Goal: Register for event/course

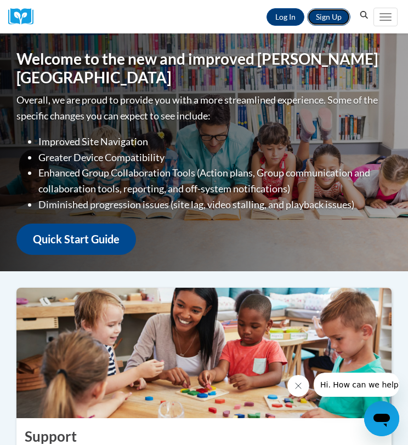
click at [323, 16] on link "Sign Up" at bounding box center [328, 17] width 43 height 18
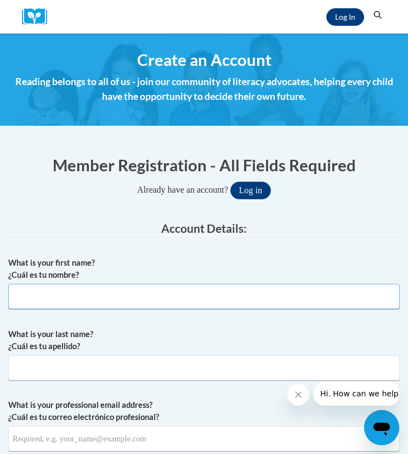
click at [66, 303] on input "What is your first name? ¿Cuál es tu nombre?" at bounding box center [204, 296] width 392 height 25
type input "Evelyn"
type input "Turner"
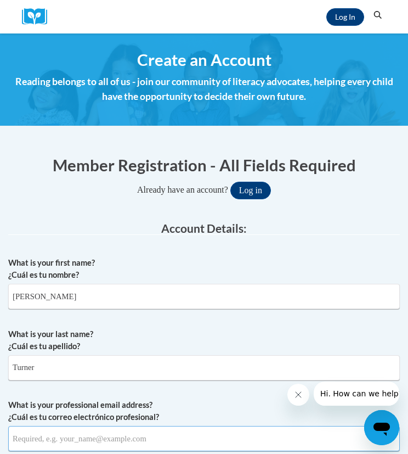
type input "jhut19@gmail.com"
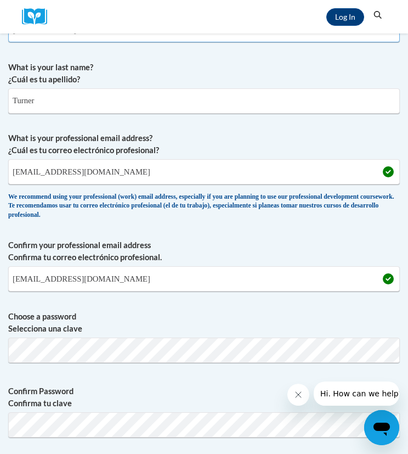
scroll to position [269, 0]
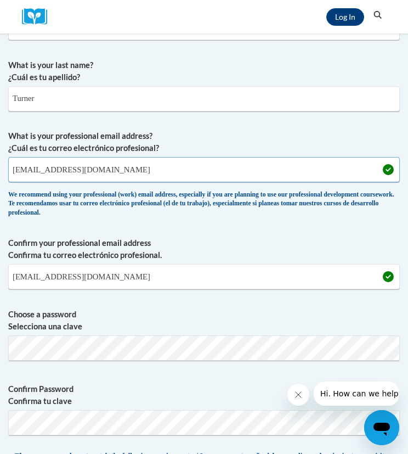
click at [90, 173] on input "jhut19@gmail.com" at bounding box center [204, 169] width 392 height 25
type input "j"
click at [94, 165] on input "What is your professional email address? ¿Cuál es tu correo electrónico profesi…" at bounding box center [204, 169] width 392 height 25
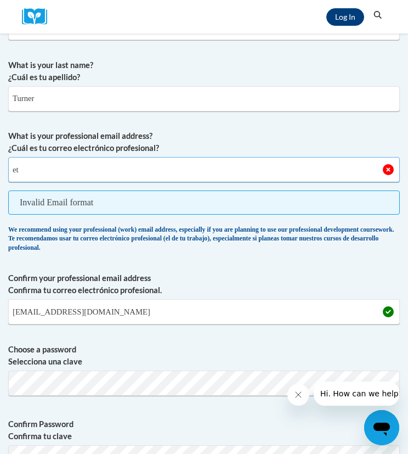
type input "eturner@jcpsd.net"
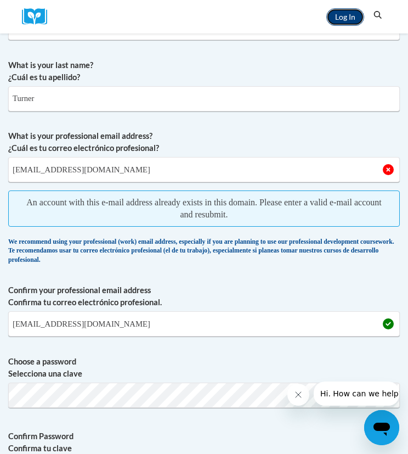
click at [344, 17] on link "Log In" at bounding box center [345, 17] width 38 height 18
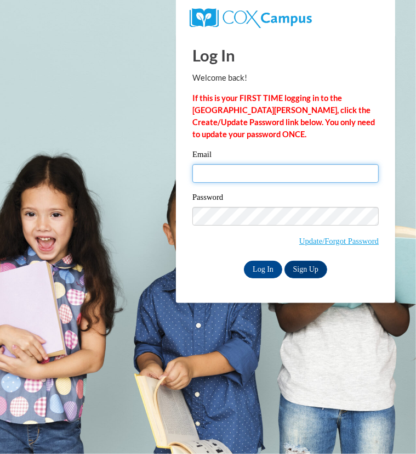
click at [213, 168] on input "Email" at bounding box center [286, 173] width 186 height 19
click at [276, 175] on input "jhut19@gmail.com" at bounding box center [286, 173] width 186 height 19
type input "j"
type input "eturner@jcpsd.net"
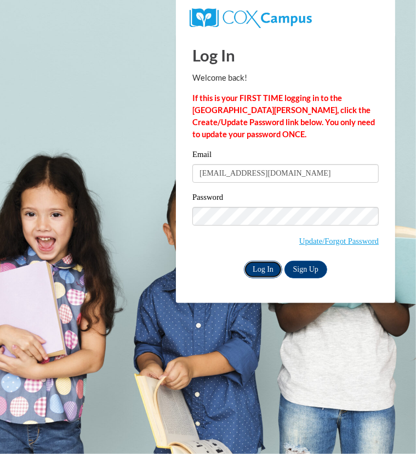
click at [263, 268] on input "Log In" at bounding box center [263, 270] width 38 height 18
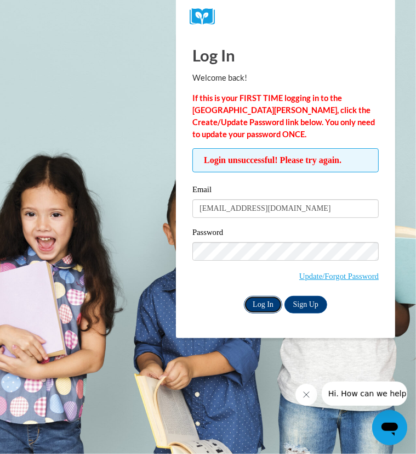
click at [261, 304] on input "Log In" at bounding box center [263, 305] width 38 height 18
click at [307, 296] on link "Sign Up" at bounding box center [306, 305] width 43 height 18
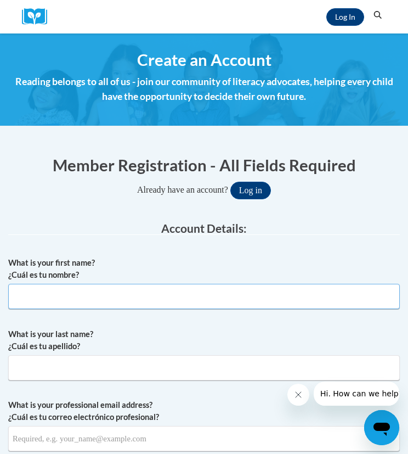
click at [88, 290] on input "What is your first name? ¿Cuál es tu nombre?" at bounding box center [204, 296] width 392 height 25
type input "Evelyn"
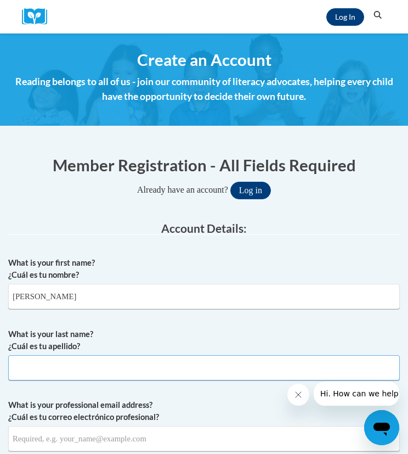
type input "Turner"
type input "eturner@jcpsd.net"
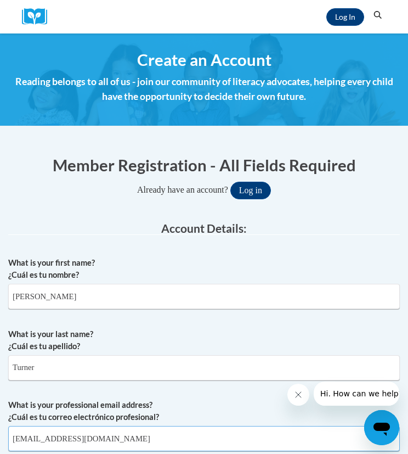
type input "[EMAIL_ADDRESS][DOMAIN_NAME]"
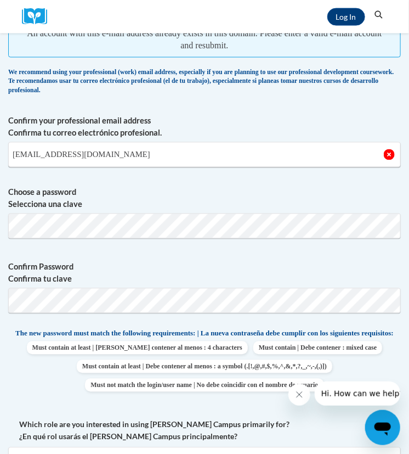
scroll to position [443, 0]
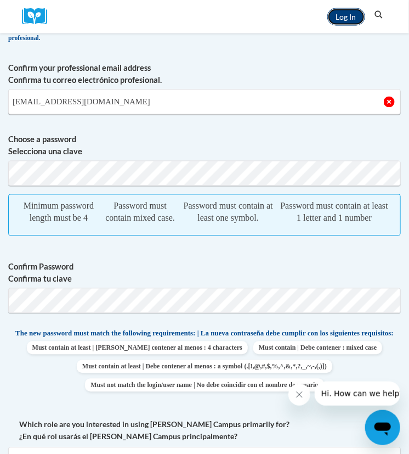
click at [349, 14] on link "Log In" at bounding box center [346, 17] width 38 height 18
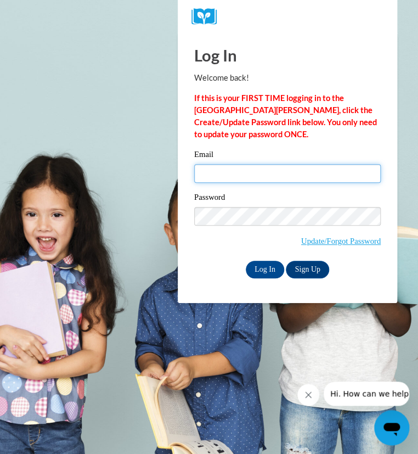
click at [218, 171] on input "Email" at bounding box center [287, 173] width 186 height 19
type input "[EMAIL_ADDRESS][DOMAIN_NAME]"
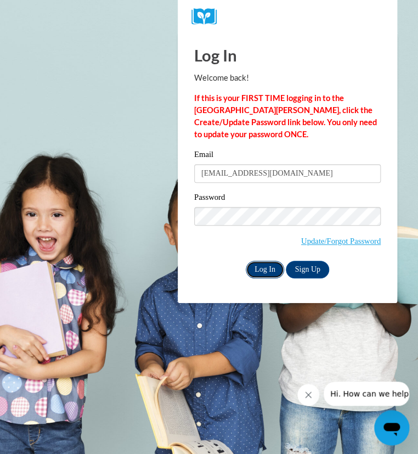
click at [263, 267] on input "Log In" at bounding box center [265, 270] width 38 height 18
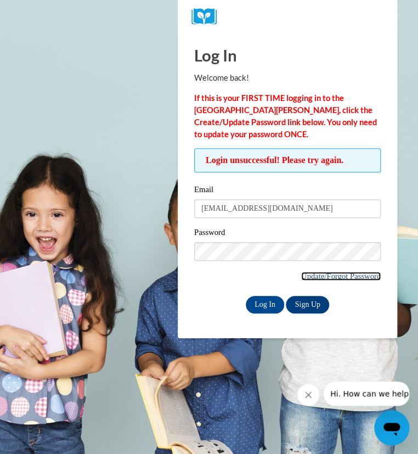
click at [327, 275] on link "Update/Forgot Password" at bounding box center [341, 275] width 80 height 9
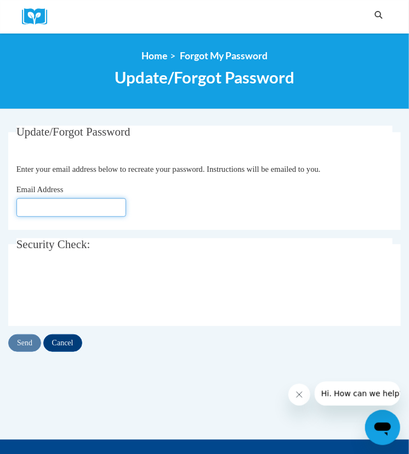
click at [63, 207] on input "Email Address" at bounding box center [71, 207] width 110 height 19
type input "[EMAIL_ADDRESS][DOMAIN_NAME]"
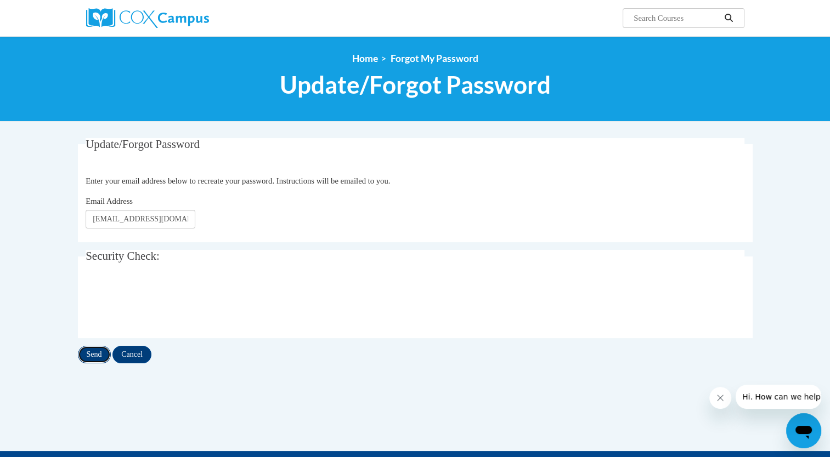
click at [96, 355] on input "Send" at bounding box center [94, 355] width 33 height 18
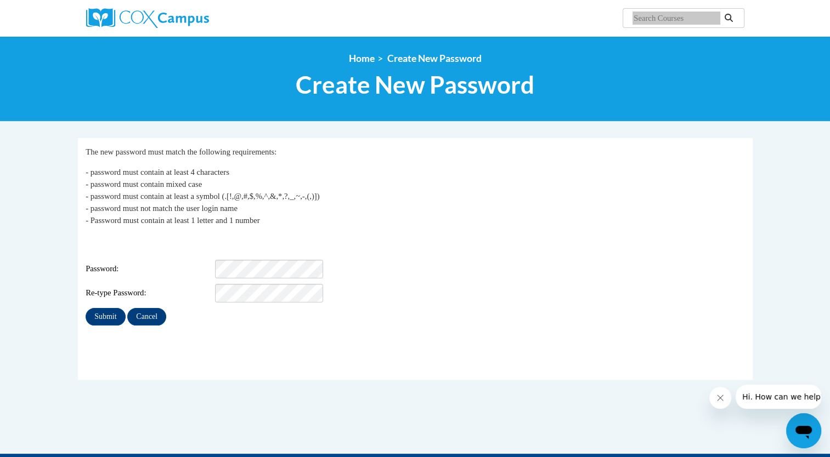
click at [120, 264] on span "Password:" at bounding box center [149, 269] width 127 height 12
click at [112, 308] on input "Submit" at bounding box center [105, 317] width 39 height 18
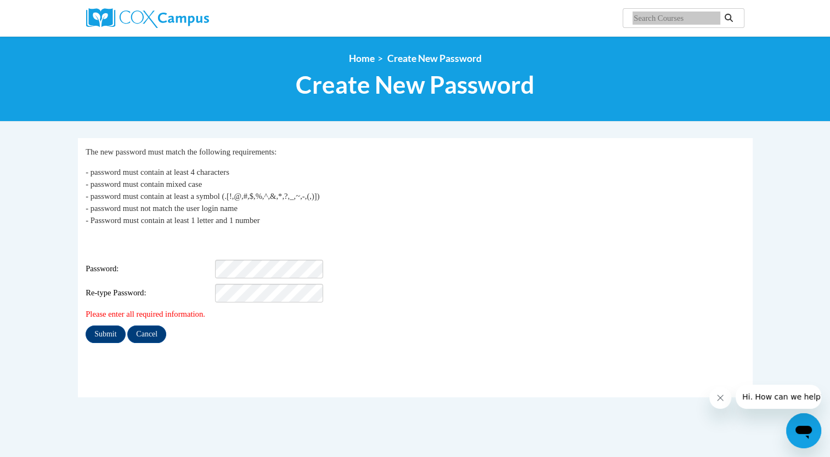
click at [265, 310] on div "Please enter all required information." at bounding box center [415, 314] width 659 height 12
click at [108, 326] on input "Submit" at bounding box center [105, 335] width 39 height 18
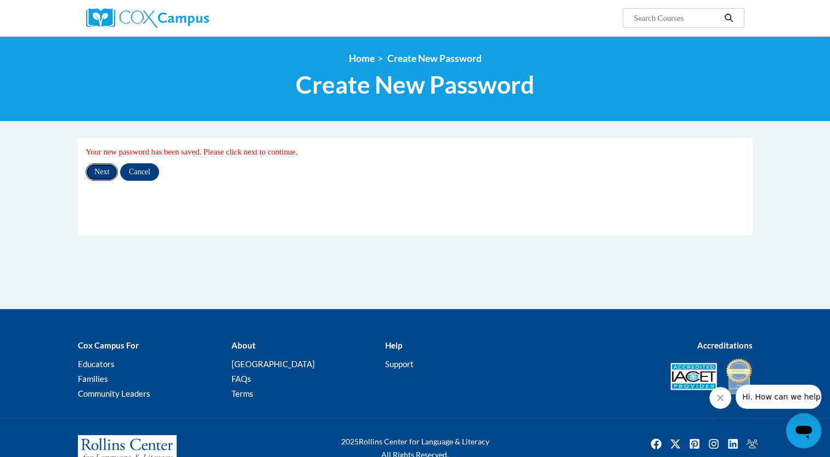
click at [104, 172] on input "Next" at bounding box center [102, 172] width 32 height 18
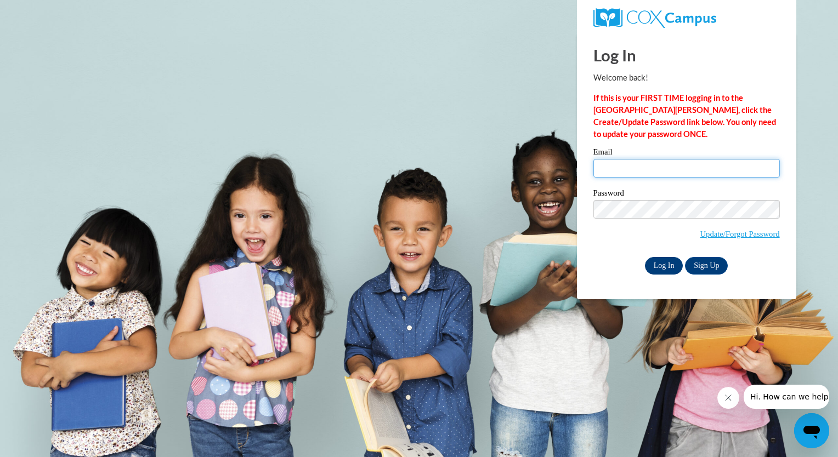
type input "[EMAIL_ADDRESS][DOMAIN_NAME]"
click at [663, 267] on input "Log In" at bounding box center [664, 266] width 38 height 18
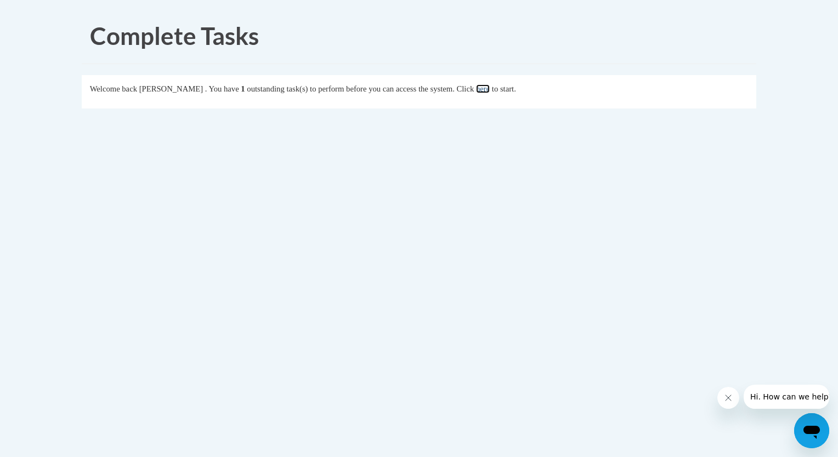
click at [490, 90] on link "here" at bounding box center [483, 88] width 14 height 9
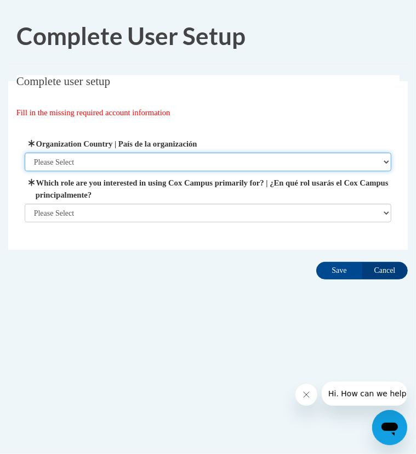
click at [126, 164] on select "Please Select [GEOGRAPHIC_DATA] | [GEOGRAPHIC_DATA] Outside of [GEOGRAPHIC_DATA…" at bounding box center [208, 161] width 367 height 19
select select "ad49bcad-a171-4b2e-b99c-48b446064914"
click at [25, 152] on select "Please Select United States | Estados Unidos Outside of the United States | Fue…" at bounding box center [208, 161] width 367 height 19
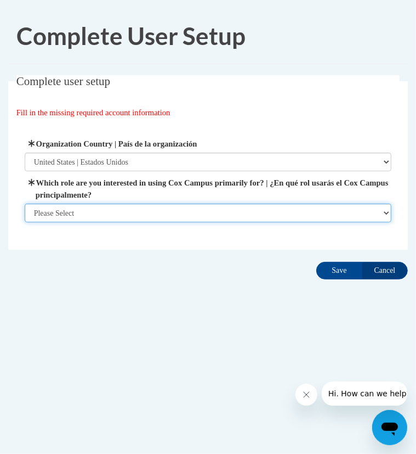
click at [86, 213] on select "Please Select College/University | Colegio/Universidad Community/Nonprofit Part…" at bounding box center [208, 212] width 367 height 19
click at [178, 210] on select "Please Select College/University | Colegio/Universidad Community/Nonprofit Part…" at bounding box center [208, 212] width 367 height 19
click at [387, 213] on select "Please Select College/University | Colegio/Universidad Community/Nonprofit Part…" at bounding box center [208, 212] width 367 height 19
select select "fbf2d438-af2f-41f8-98f1-81c410e29de3"
click at [25, 222] on select "Please Select College/University | Colegio/Universidad Community/Nonprofit Part…" at bounding box center [208, 212] width 367 height 19
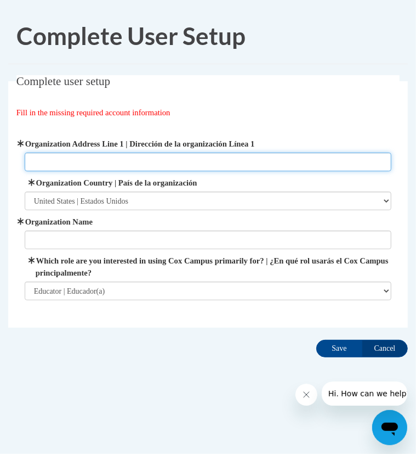
click at [78, 162] on input "Organization Address Line 1 | Dirección de la organización Línea 1" at bounding box center [208, 161] width 367 height 19
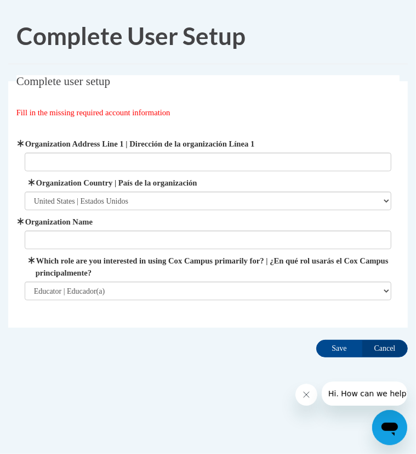
click at [270, 121] on fieldset "Complete user setup Fill in the missing required account information User Profi…" at bounding box center [208, 201] width 400 height 252
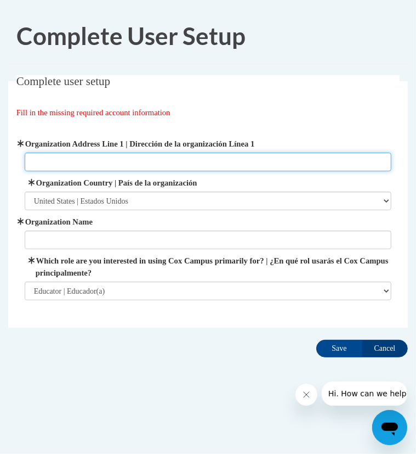
click at [57, 158] on input "Organization Address Line 1 | Dirección de la organización Línea 1" at bounding box center [208, 161] width 367 height 19
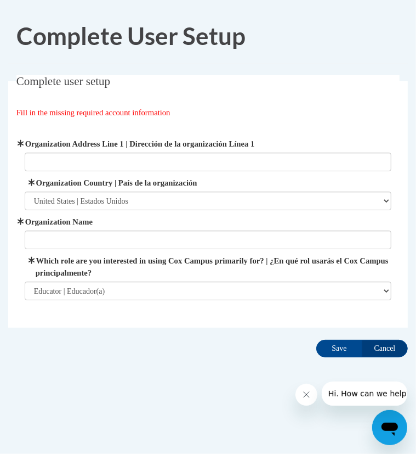
drag, startPoint x: 57, startPoint y: 158, endPoint x: 201, endPoint y: 81, distance: 163.7
click at [201, 81] on legend "Complete user setup" at bounding box center [208, 81] width 384 height 13
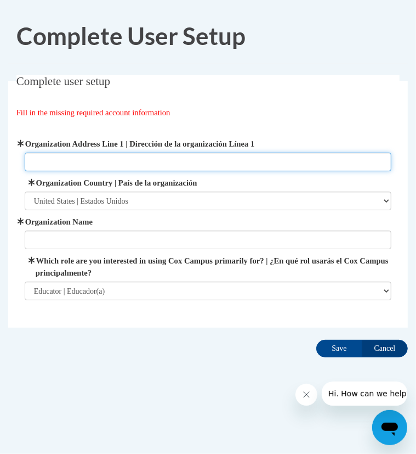
paste input "Robert L. Williams Educational Administration Building 942 Main Street | PO Box…"
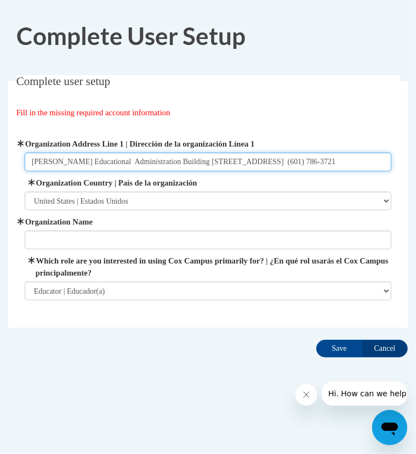
scroll to position [0, 58]
drag, startPoint x: 330, startPoint y: 160, endPoint x: 393, endPoint y: 160, distance: 63.1
click at [393, 160] on div "Organization Address Line 1 | Dirección de la organización Línea 1 Robert L. Wi…" at bounding box center [208, 219] width 384 height 190
click at [99, 160] on input "Robert L. Williams Educational Administration Building 942 Main Street | PO Box…" at bounding box center [208, 161] width 367 height 19
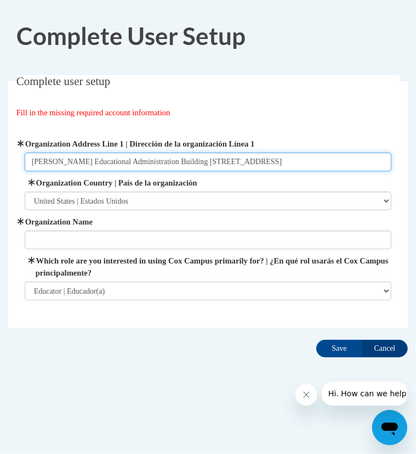
click at [92, 163] on input "Robert L. Williams Educational Administration Building 942 Main Street | PO Box…" at bounding box center [208, 161] width 367 height 19
click at [217, 160] on input "Robert L. Williams, Educational Administration Building 942 Main Street | PO Bo…" at bounding box center [208, 161] width 367 height 19
type input "Robert L. Williams, Educational Administration Building, 942 Main Street | PO B…"
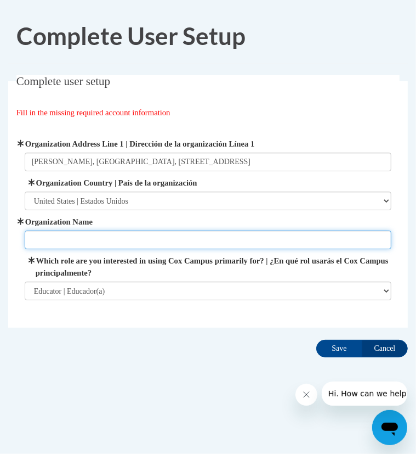
click at [187, 233] on input "Organization Name" at bounding box center [208, 239] width 367 height 19
click at [158, 239] on input "Jefferson County Early Learning" at bounding box center [208, 239] width 367 height 19
type input "Jefferson County Early Learning Collaborative"
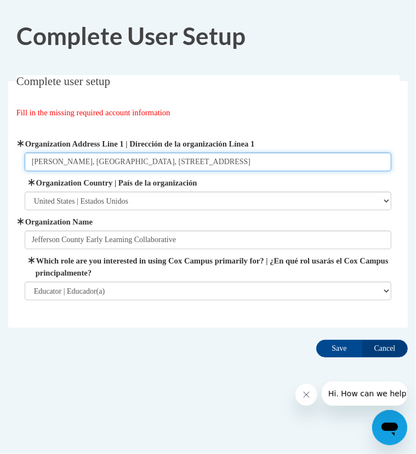
click at [106, 157] on input "Robert L. Williams, Educational Administration Building, 942 Main Street | PO B…" at bounding box center [208, 161] width 367 height 19
click at [112, 160] on input "430 Hwy 33, Fayette, Ms 39069" at bounding box center [208, 161] width 367 height 19
click at [117, 163] on input "430 Hwy 33, Fayette, Ms 39069" at bounding box center [208, 161] width 367 height 19
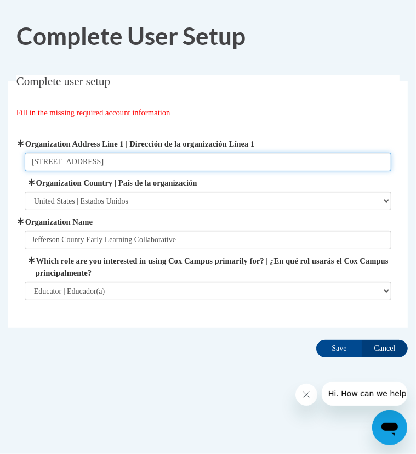
type input "430 Hwy 33, Fayette, MS 39069"
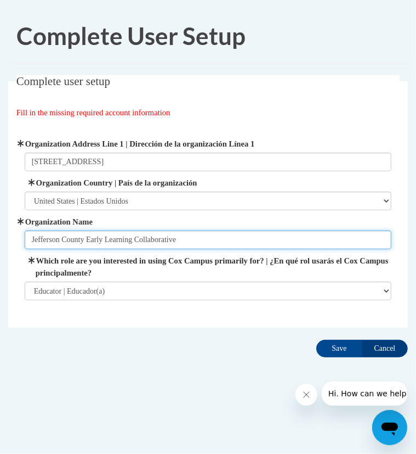
click at [186, 241] on input "Jefferson County Early Learning Collaborative" at bounding box center [208, 239] width 367 height 19
type input "Jefferson County Early Learning Collaborative's"
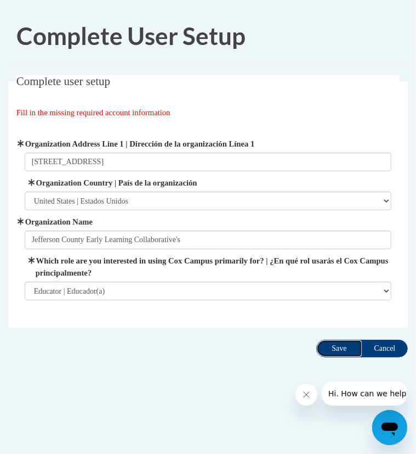
click at [338, 348] on input "Save" at bounding box center [339, 349] width 46 height 18
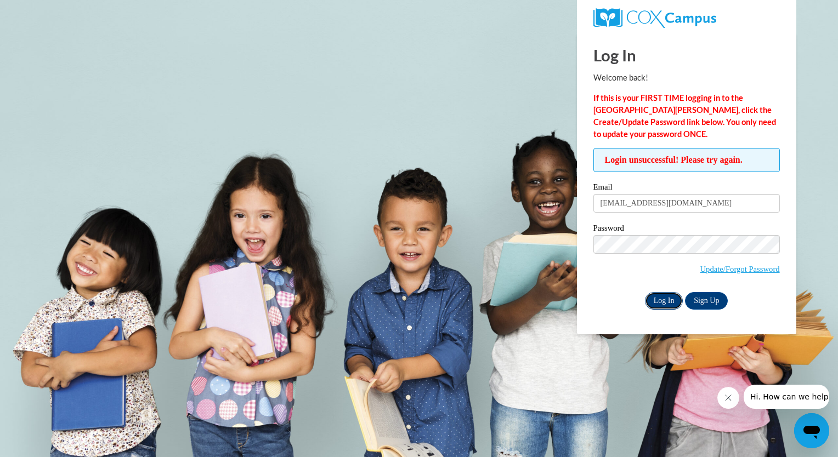
click at [665, 302] on input "Log In" at bounding box center [664, 301] width 38 height 18
click at [665, 297] on input "Log In" at bounding box center [664, 301] width 38 height 18
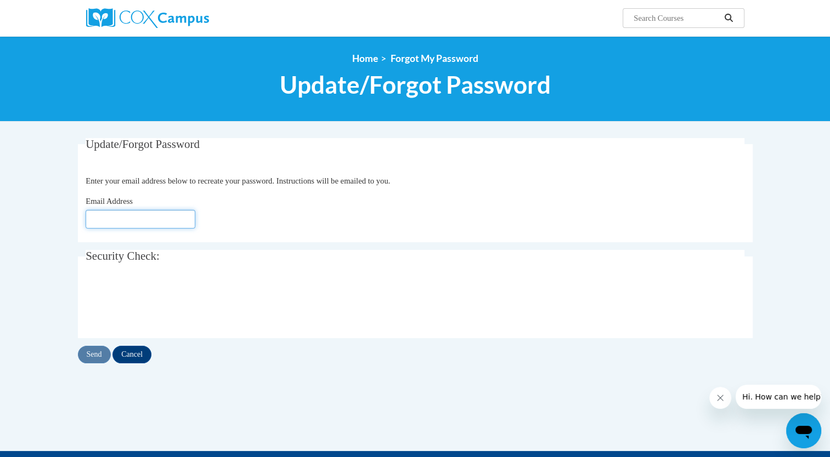
click at [125, 222] on input "Email Address" at bounding box center [141, 219] width 110 height 19
type input "[EMAIL_ADDRESS][DOMAIN_NAME]"
click at [97, 358] on input "Send" at bounding box center [94, 355] width 33 height 18
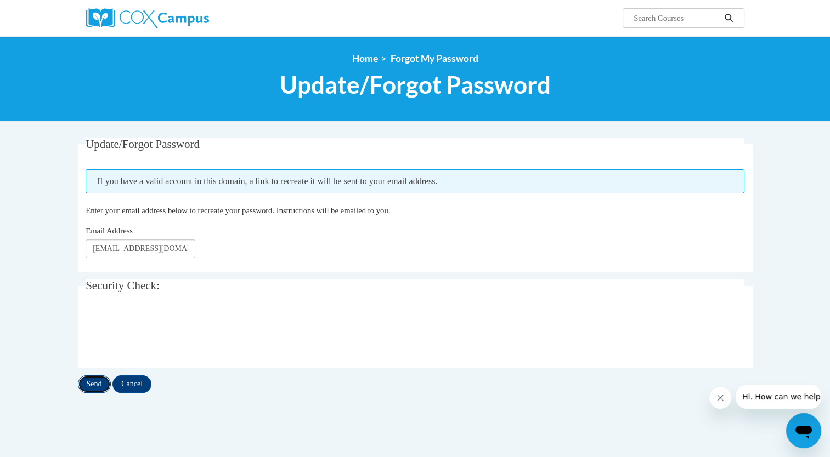
click at [99, 388] on input "Send" at bounding box center [94, 385] width 33 height 18
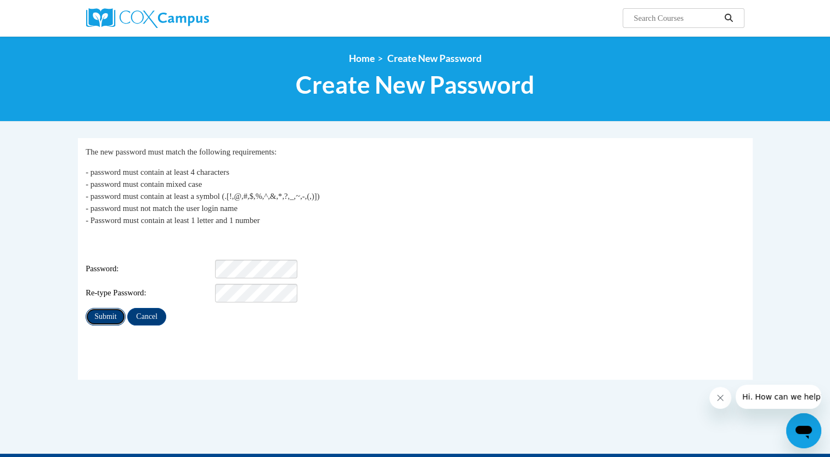
click at [106, 313] on input "Submit" at bounding box center [105, 317] width 39 height 18
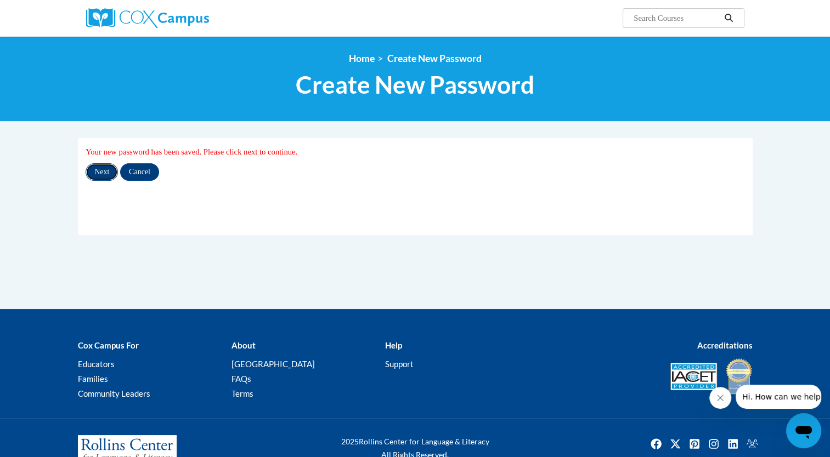
click at [101, 173] on input "Next" at bounding box center [102, 172] width 32 height 18
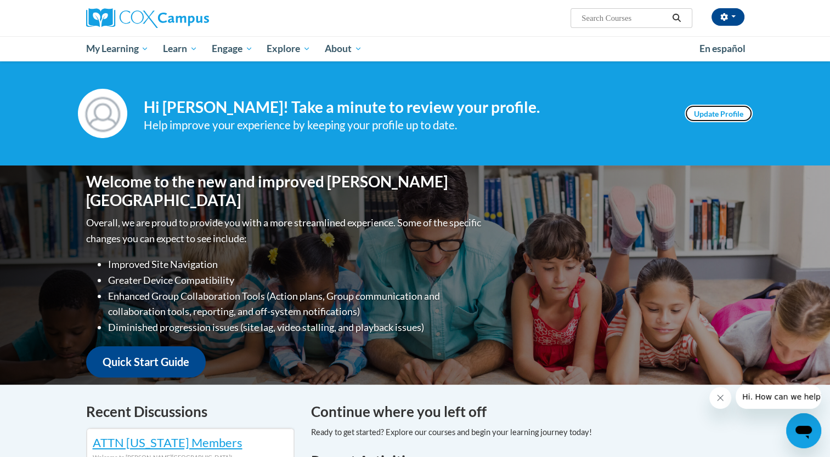
click at [713, 117] on link "Update Profile" at bounding box center [719, 114] width 68 height 18
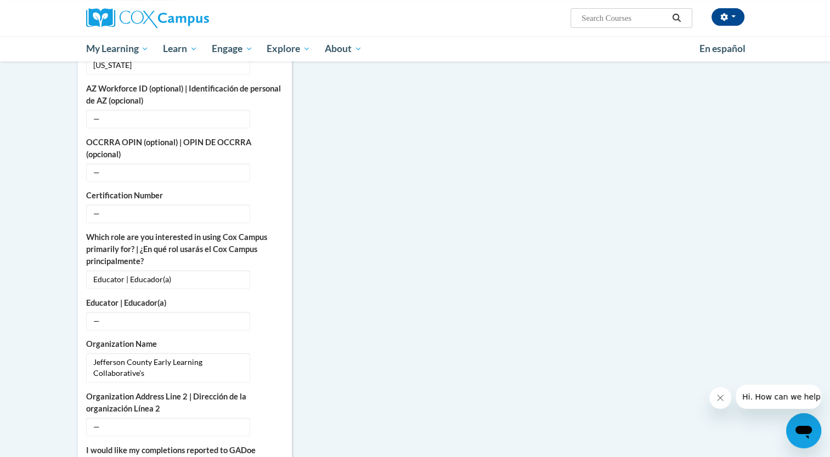
scroll to position [433, 0]
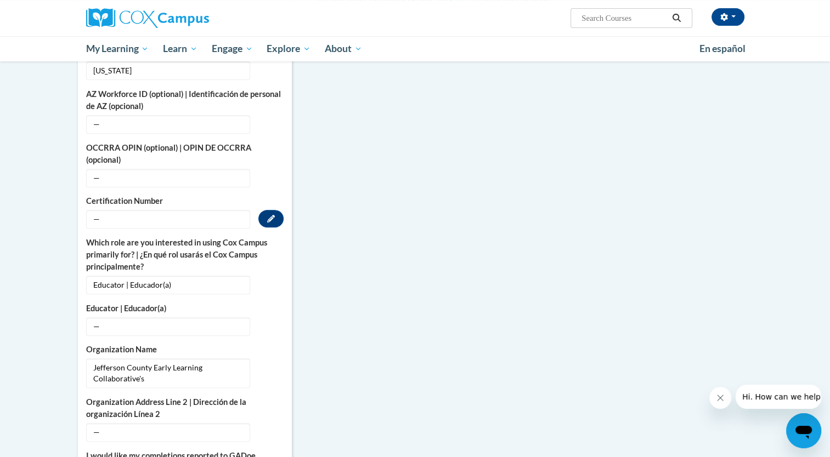
click at [121, 210] on span "—" at bounding box center [168, 219] width 164 height 19
click at [95, 211] on span "—" at bounding box center [168, 219] width 164 height 19
drag, startPoint x: 125, startPoint y: 208, endPoint x: 174, endPoint y: 211, distance: 50.0
click at [174, 211] on span "—" at bounding box center [168, 219] width 164 height 19
click at [272, 215] on icon "Custom profile fields" at bounding box center [271, 219] width 8 height 8
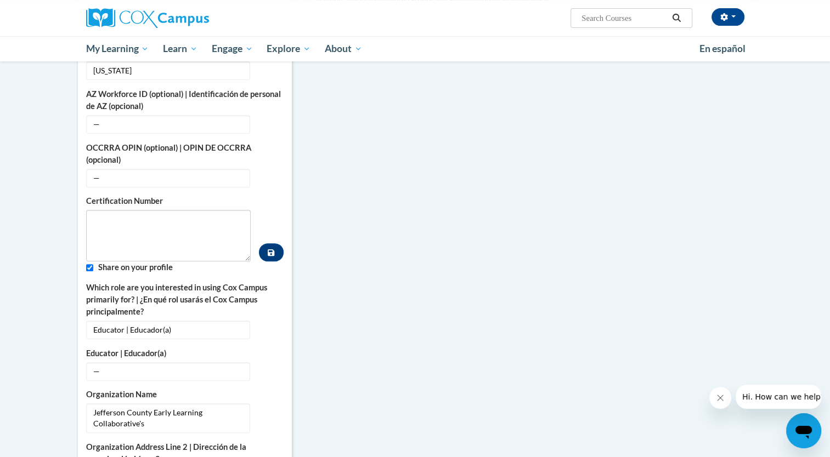
click at [218, 195] on label "Certification Number" at bounding box center [168, 201] width 165 height 12
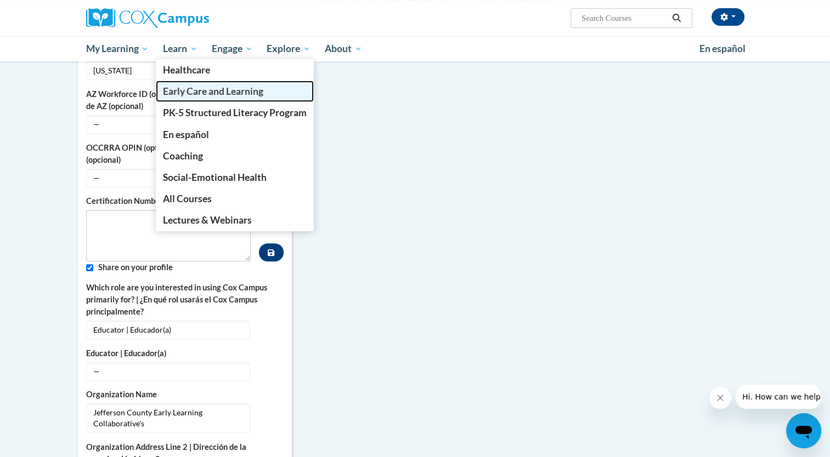
click at [193, 95] on span "Early Care and Learning" at bounding box center [213, 92] width 100 height 12
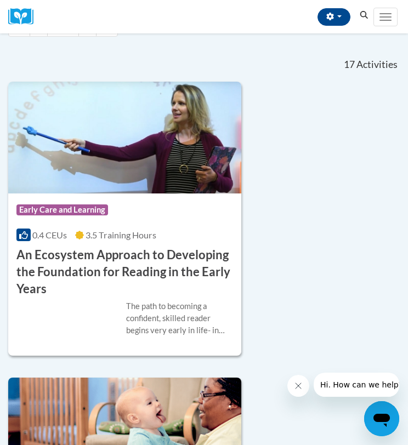
scroll to position [538, 0]
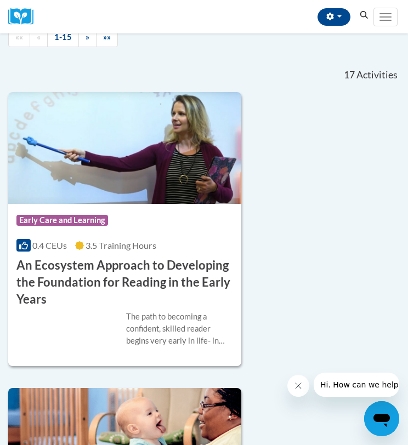
click at [382, 46] on ul "«« « 1-15 » »»" at bounding box center [204, 37] width 392 height 19
click at [132, 270] on h3 "An Ecosystem Approach to Developing the Foundation for Reading in the Early Yea…" at bounding box center [124, 282] width 217 height 50
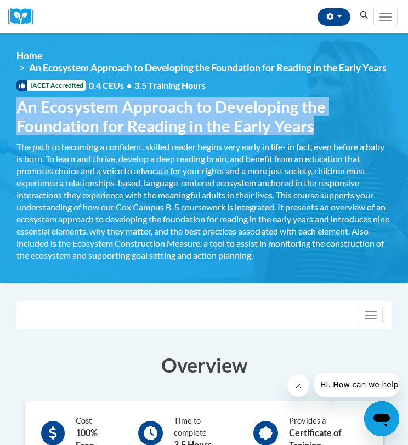
drag, startPoint x: 17, startPoint y: 104, endPoint x: 303, endPoint y: 115, distance: 286.0
click at [303, 115] on span "An Ecosystem Approach to Developing the Foundation for Reading in the Early Yea…" at bounding box center [203, 116] width 375 height 38
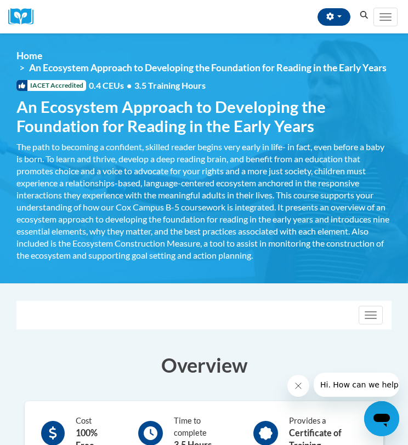
drag, startPoint x: 303, startPoint y: 115, endPoint x: 229, endPoint y: 80, distance: 81.4
click at [229, 80] on div "<en>Home</en><fr>Accueil</fr><de>Zuhause</de><it>Casa</it><es>Casa</es><pt>Casa…" at bounding box center [204, 158] width 408 height 217
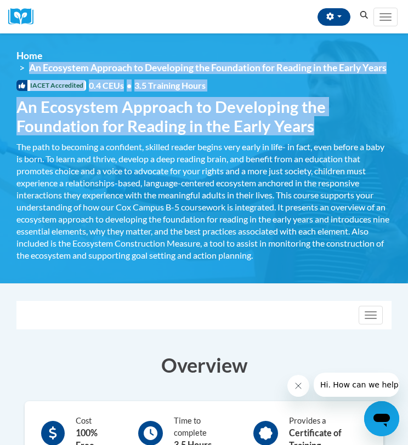
drag, startPoint x: 27, startPoint y: 66, endPoint x: 320, endPoint y: 133, distance: 300.6
click at [320, 133] on div "<en>Home</en><fr>Accueil</fr><de>Zuhause</de><it>Casa</it><es>Casa</es><pt>Casa…" at bounding box center [204, 158] width 408 height 217
drag, startPoint x: 320, startPoint y: 133, endPoint x: 238, endPoint y: 110, distance: 85.6
copy div "An Ecosystem Approach to Developing the Foundation for Reading in the Early Yea…"
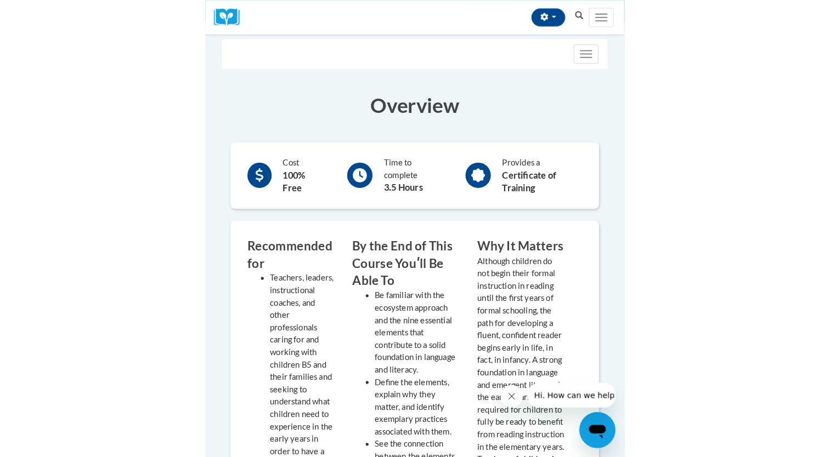
scroll to position [252, 0]
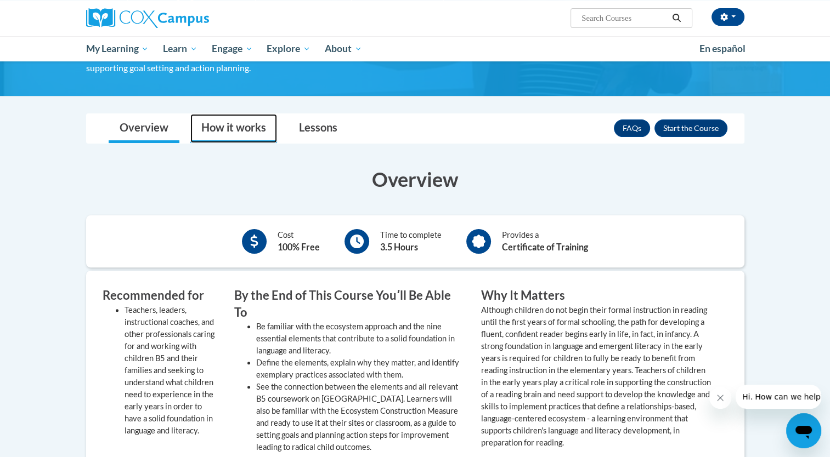
click at [244, 125] on link "How it works" at bounding box center [233, 128] width 87 height 29
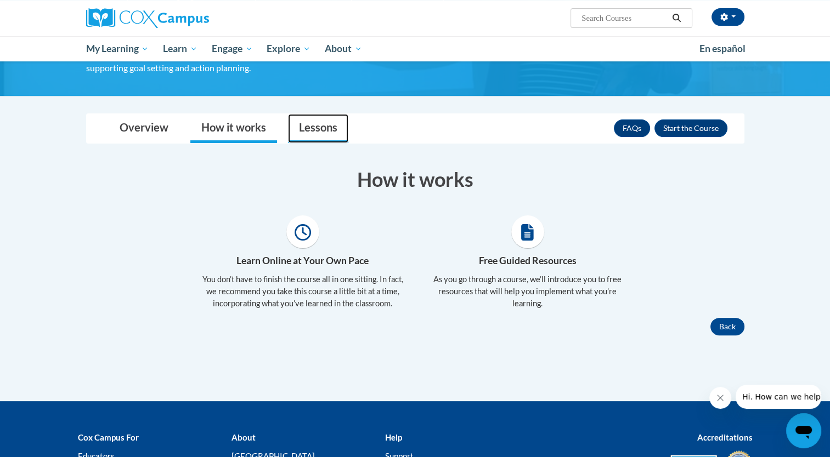
click at [316, 122] on link "Lessons" at bounding box center [318, 128] width 60 height 29
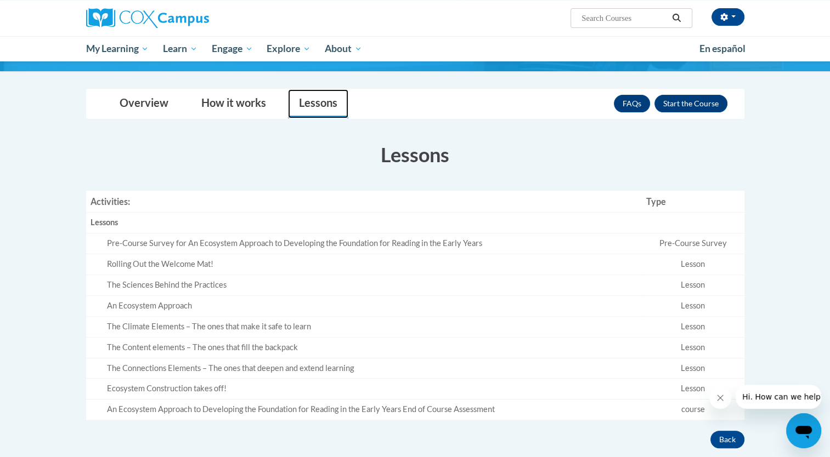
scroll to position [279, 0]
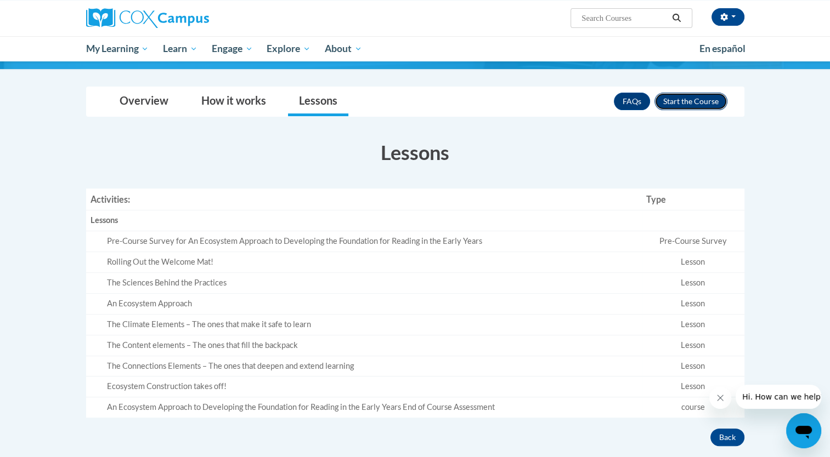
click at [416, 101] on button "Enroll" at bounding box center [690, 102] width 73 height 18
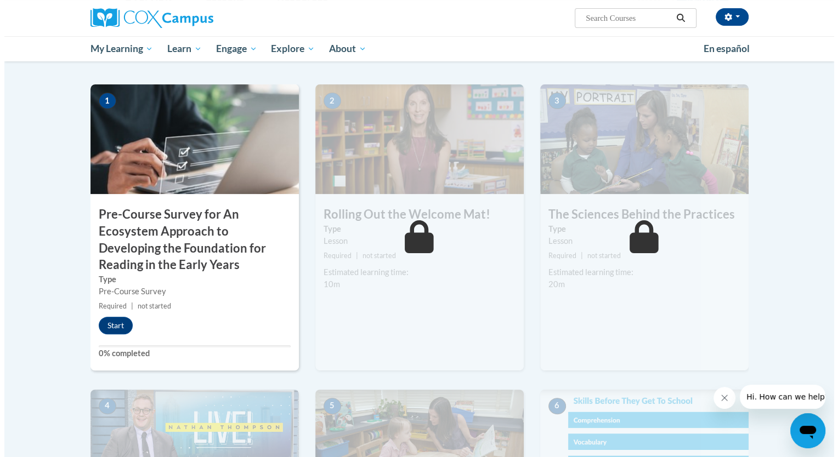
scroll to position [230, 0]
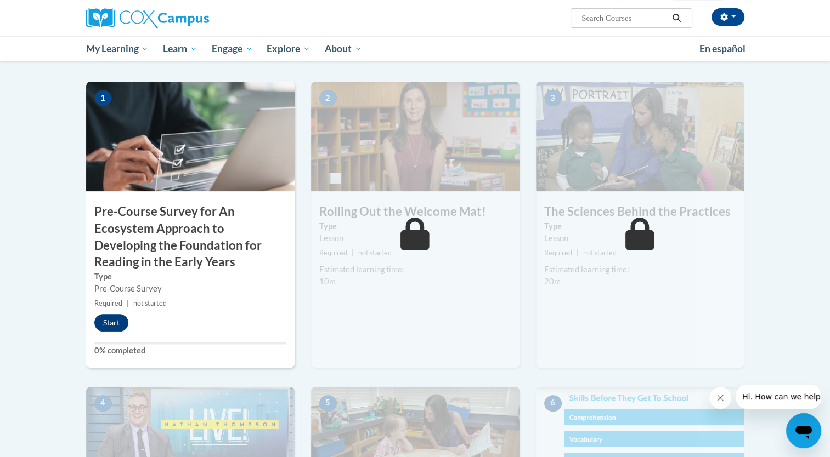
click at [110, 332] on div "1 Pre-Course Survey for An Ecosystem Approach to Developing the Foundation for …" at bounding box center [190, 225] width 208 height 286
click at [108, 322] on button "Start" at bounding box center [111, 323] width 34 height 18
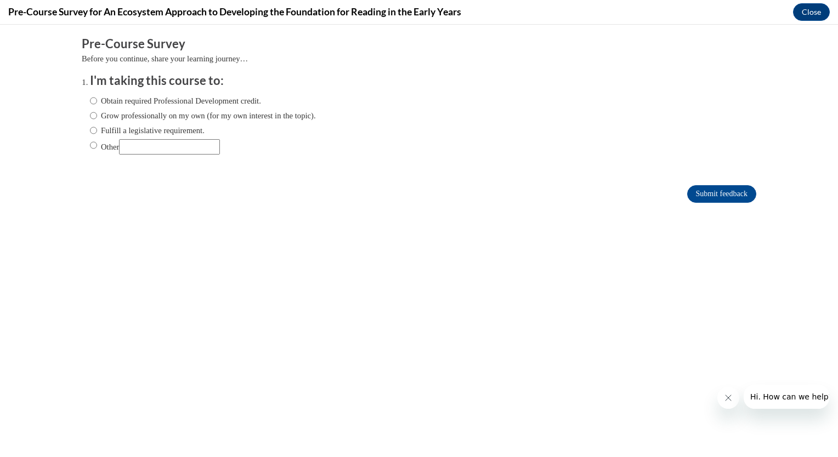
scroll to position [0, 0]
click at [90, 101] on input "Obtain required Professional Development credit." at bounding box center [93, 101] width 7 height 12
radio input "true"
click at [711, 194] on input "Submit feedback" at bounding box center [721, 194] width 69 height 18
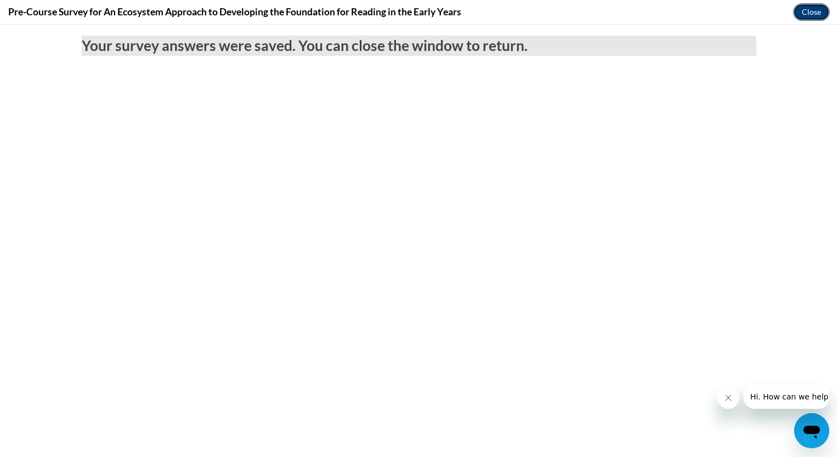
click at [807, 12] on button "Close" at bounding box center [811, 12] width 37 height 18
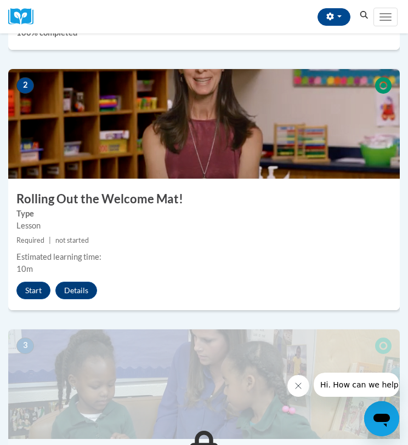
scroll to position [522, 0]
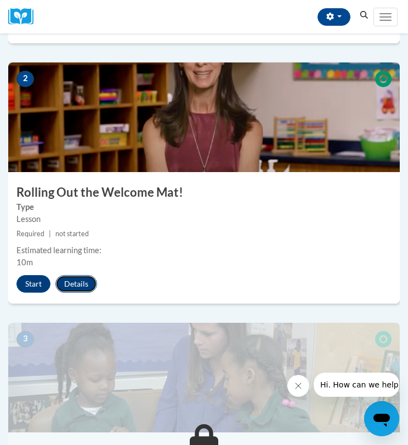
click at [83, 289] on button "Details" at bounding box center [76, 284] width 42 height 18
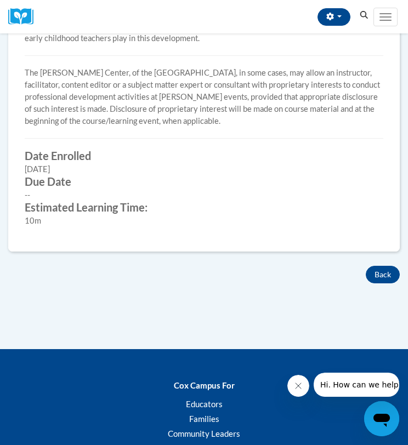
scroll to position [372, 0]
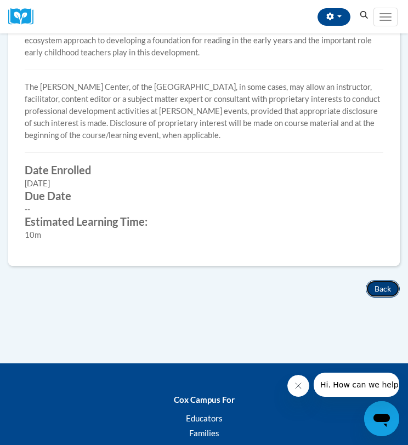
click at [377, 288] on button "Back" at bounding box center [383, 289] width 34 height 18
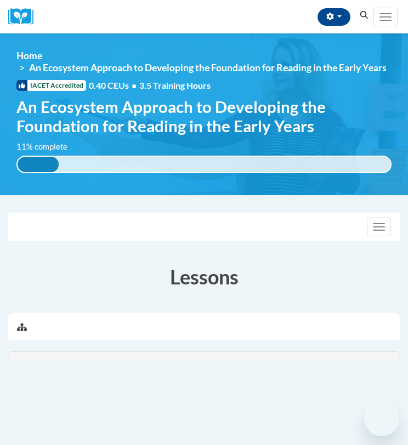
click at [377, 288] on h3 "Lessons" at bounding box center [204, 276] width 392 height 27
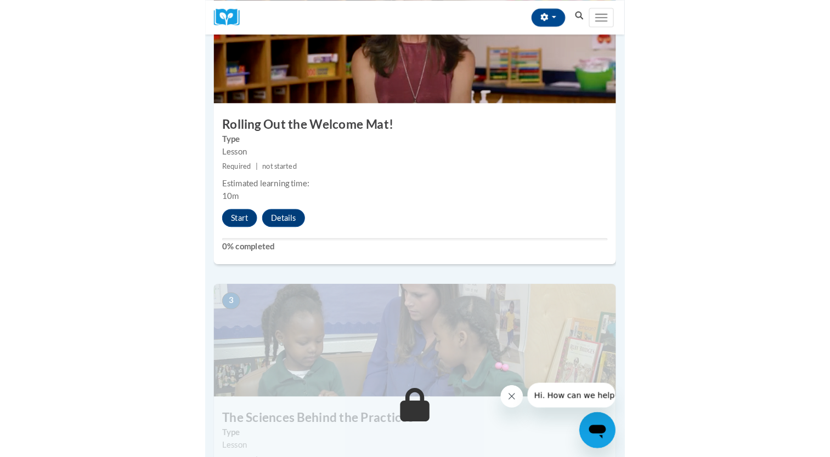
scroll to position [597, 0]
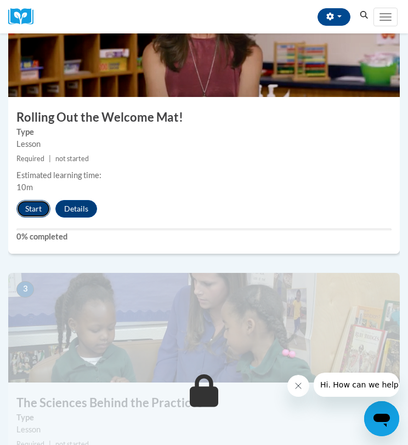
click at [39, 212] on button "Start" at bounding box center [33, 209] width 34 height 18
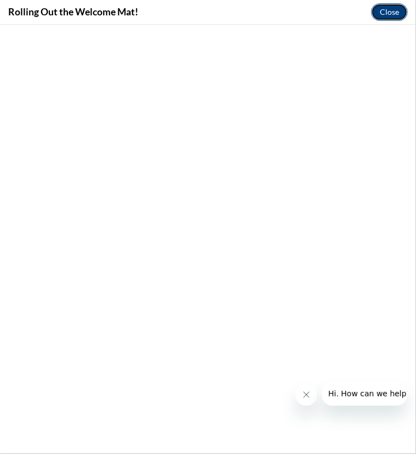
click at [397, 10] on button "Close" at bounding box center [389, 12] width 37 height 18
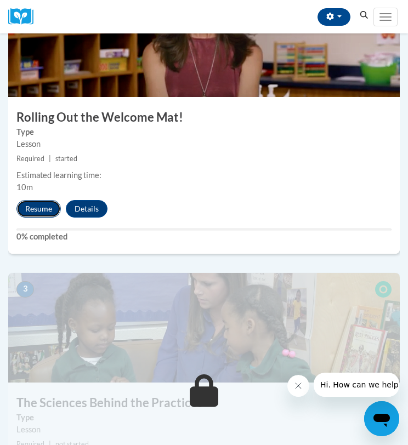
click at [46, 206] on button "Resume" at bounding box center [38, 209] width 44 height 18
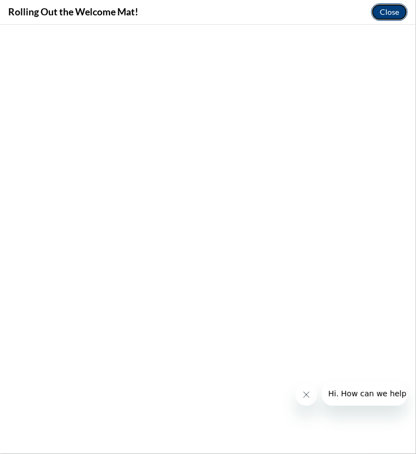
click at [391, 7] on button "Close" at bounding box center [389, 12] width 37 height 18
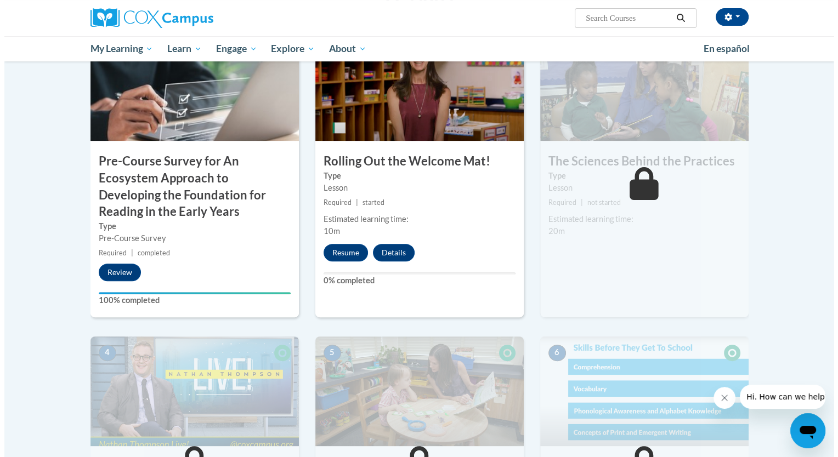
scroll to position [242, 0]
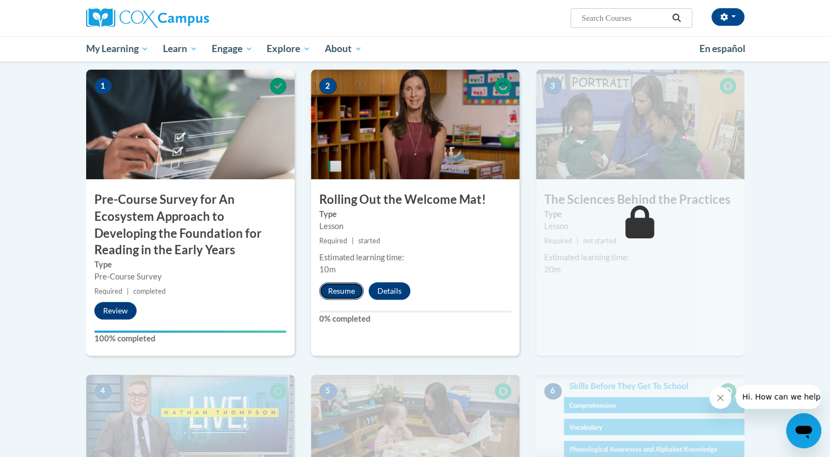
click at [343, 291] on button "Resume" at bounding box center [341, 291] width 44 height 18
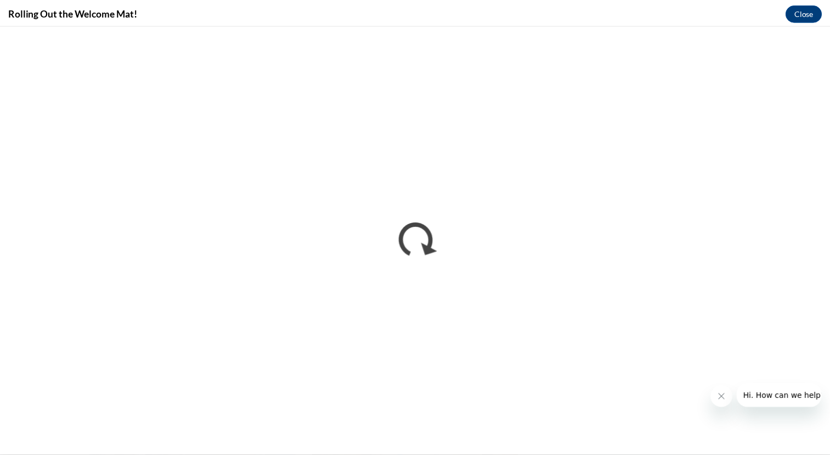
scroll to position [0, 0]
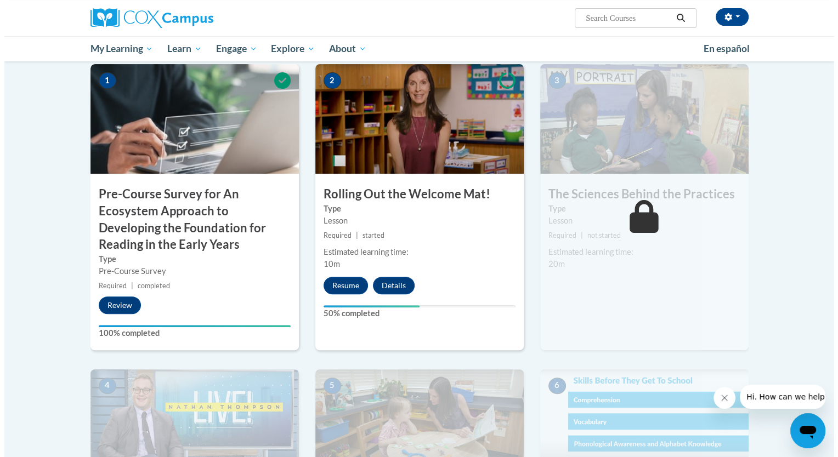
scroll to position [270, 0]
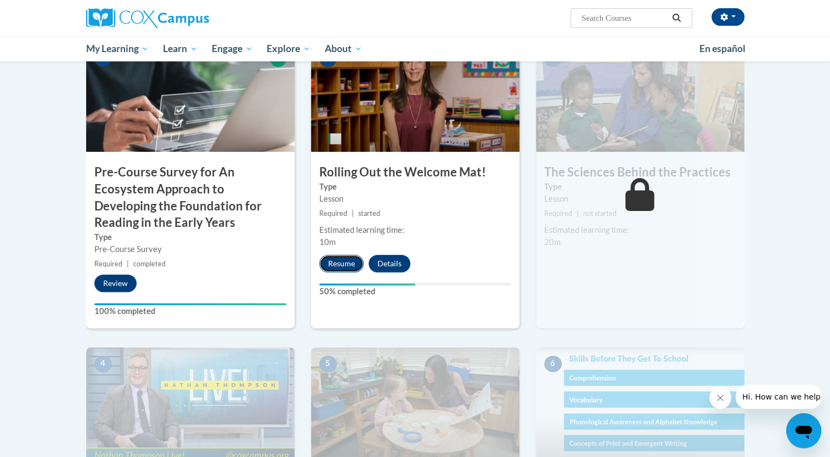
click at [341, 263] on button "Resume" at bounding box center [341, 264] width 44 height 18
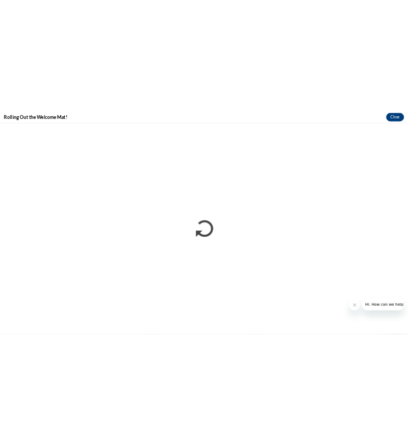
scroll to position [0, 0]
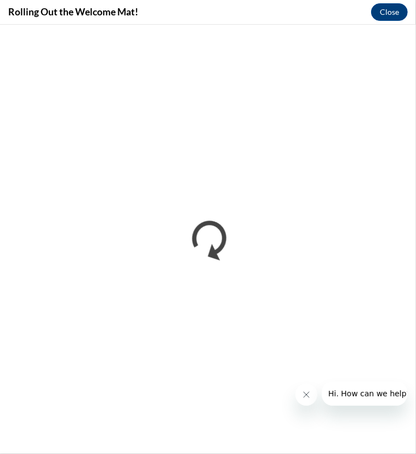
click at [310, 392] on button "Close message from company" at bounding box center [306, 394] width 22 height 22
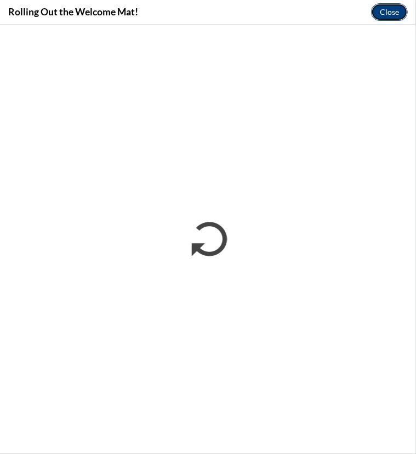
click at [386, 12] on button "Close" at bounding box center [389, 12] width 37 height 18
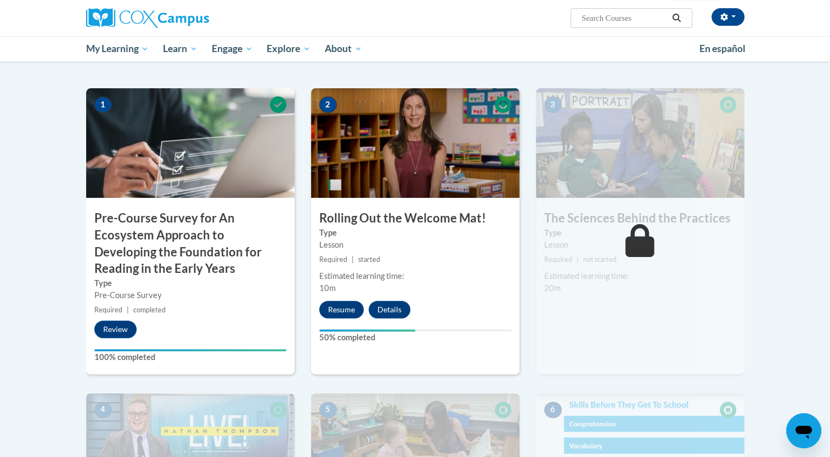
scroll to position [221, 0]
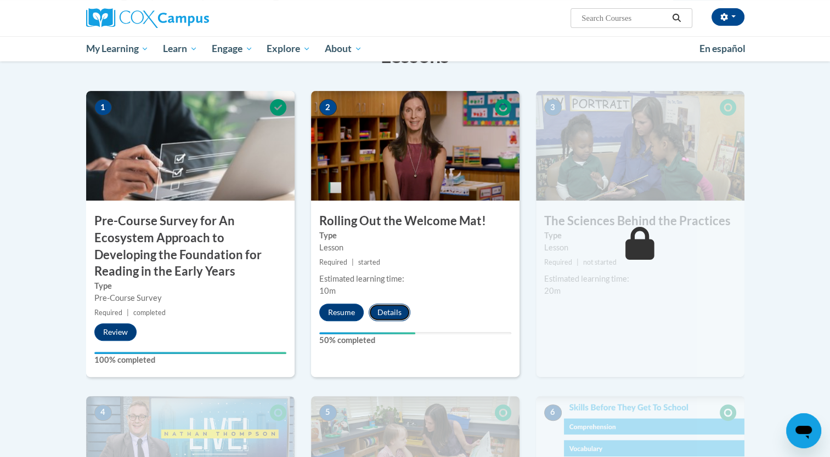
click at [386, 309] on button "Details" at bounding box center [390, 313] width 42 height 18
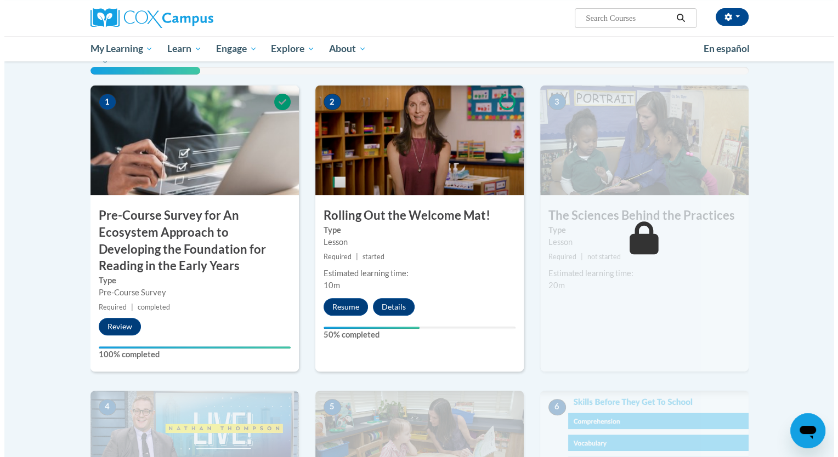
scroll to position [221, 0]
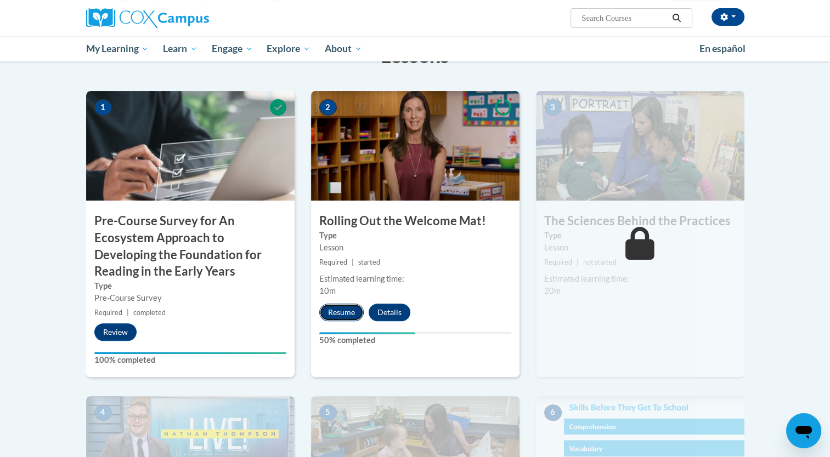
click at [349, 310] on button "Resume" at bounding box center [341, 313] width 44 height 18
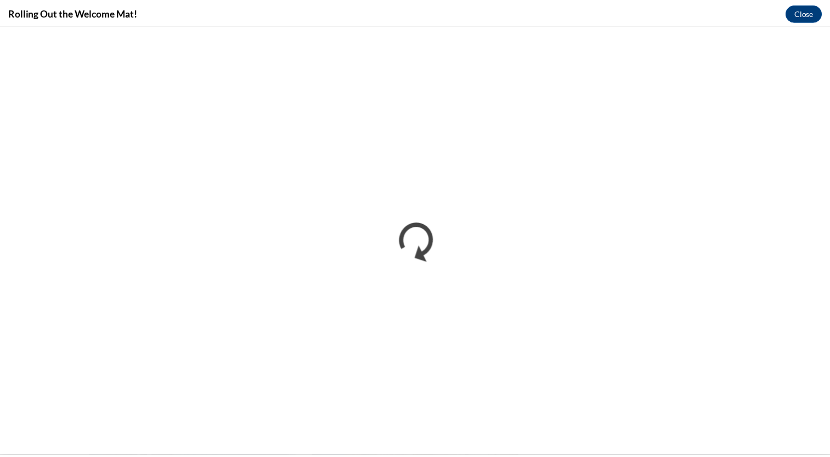
scroll to position [0, 0]
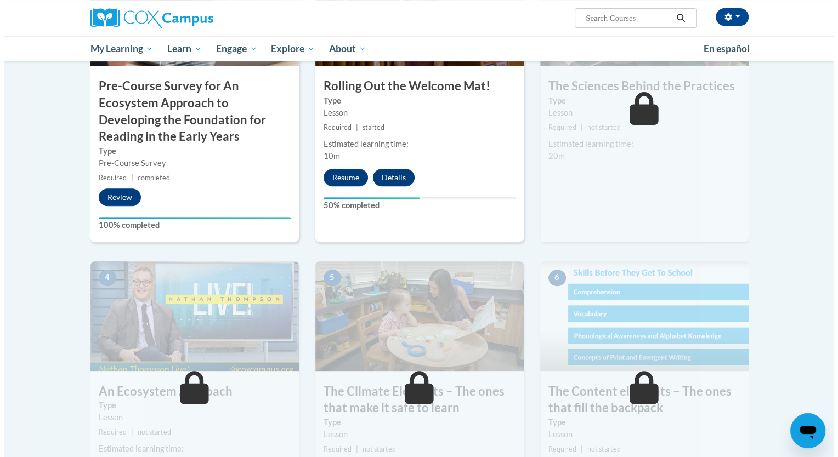
scroll to position [360, 0]
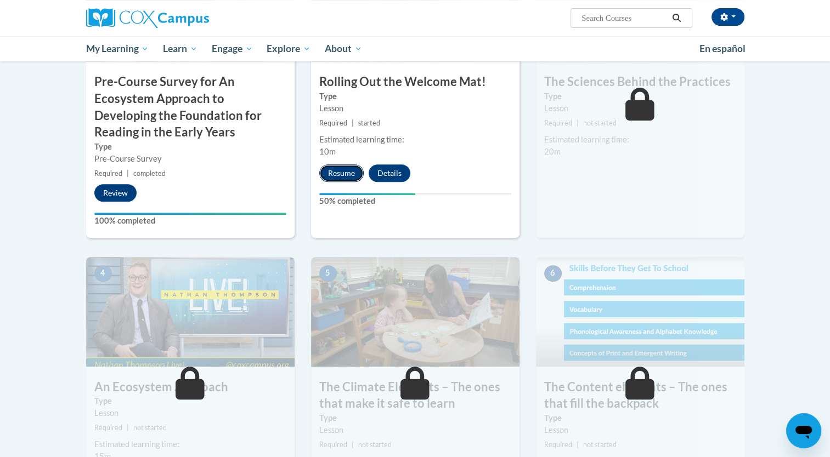
click at [343, 175] on button "Resume" at bounding box center [341, 174] width 44 height 18
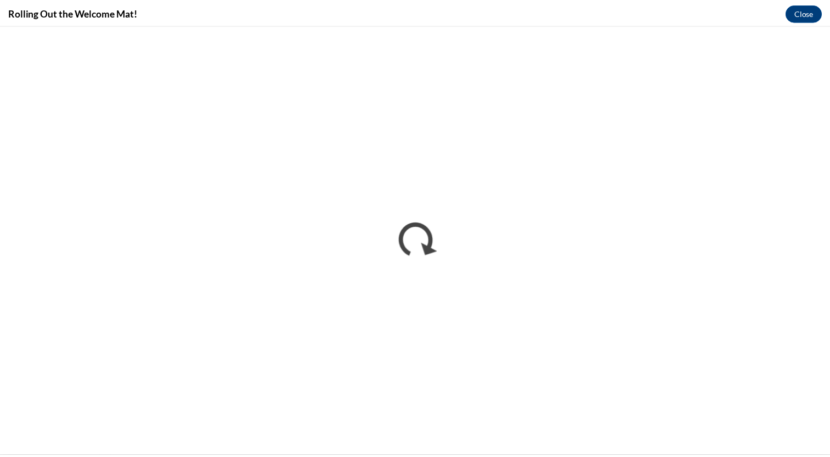
scroll to position [0, 0]
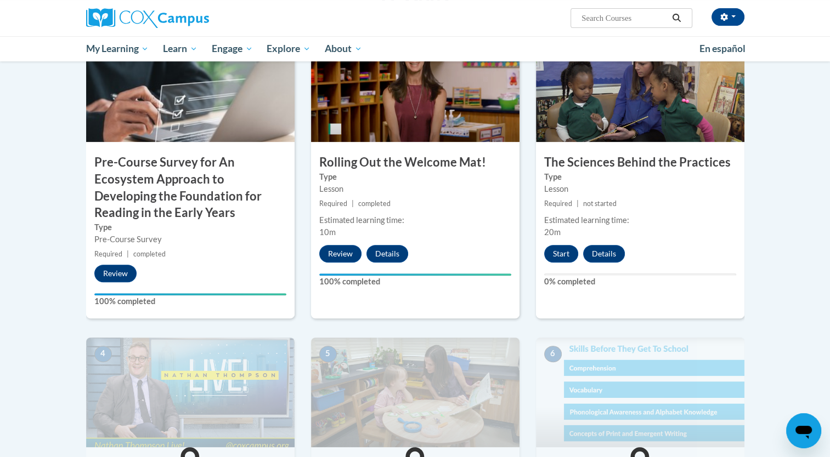
scroll to position [281, 0]
